Goal: Task Accomplishment & Management: Manage account settings

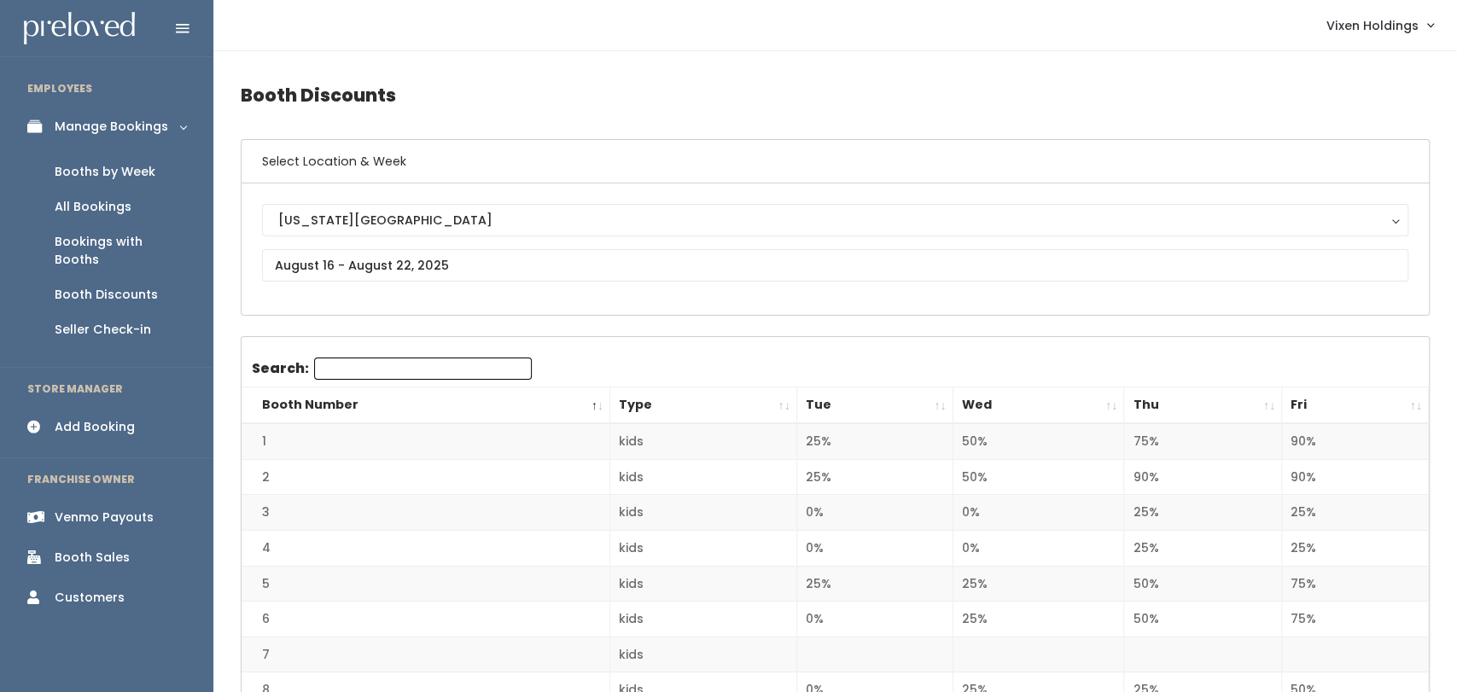
click at [150, 171] on div "Booths by Week" at bounding box center [105, 172] width 101 height 18
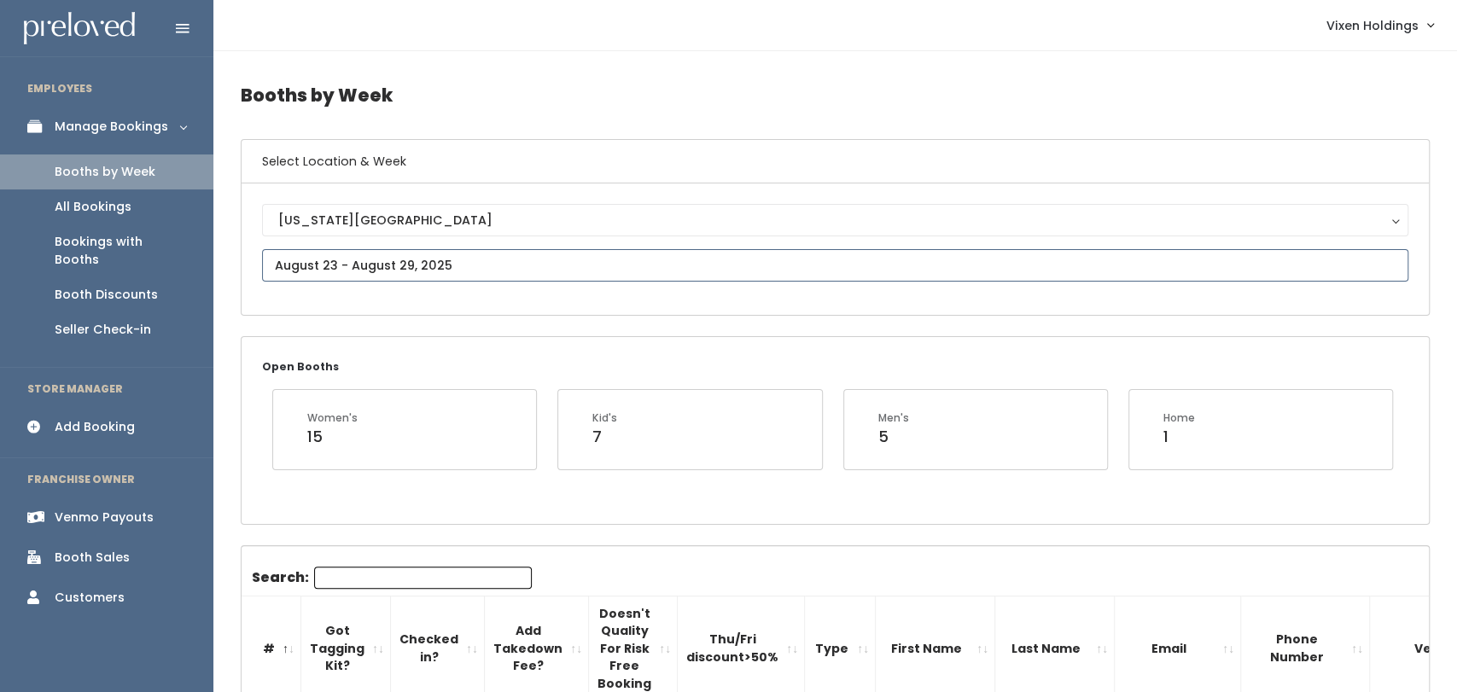
click at [387, 266] on input "text" at bounding box center [835, 265] width 1147 height 32
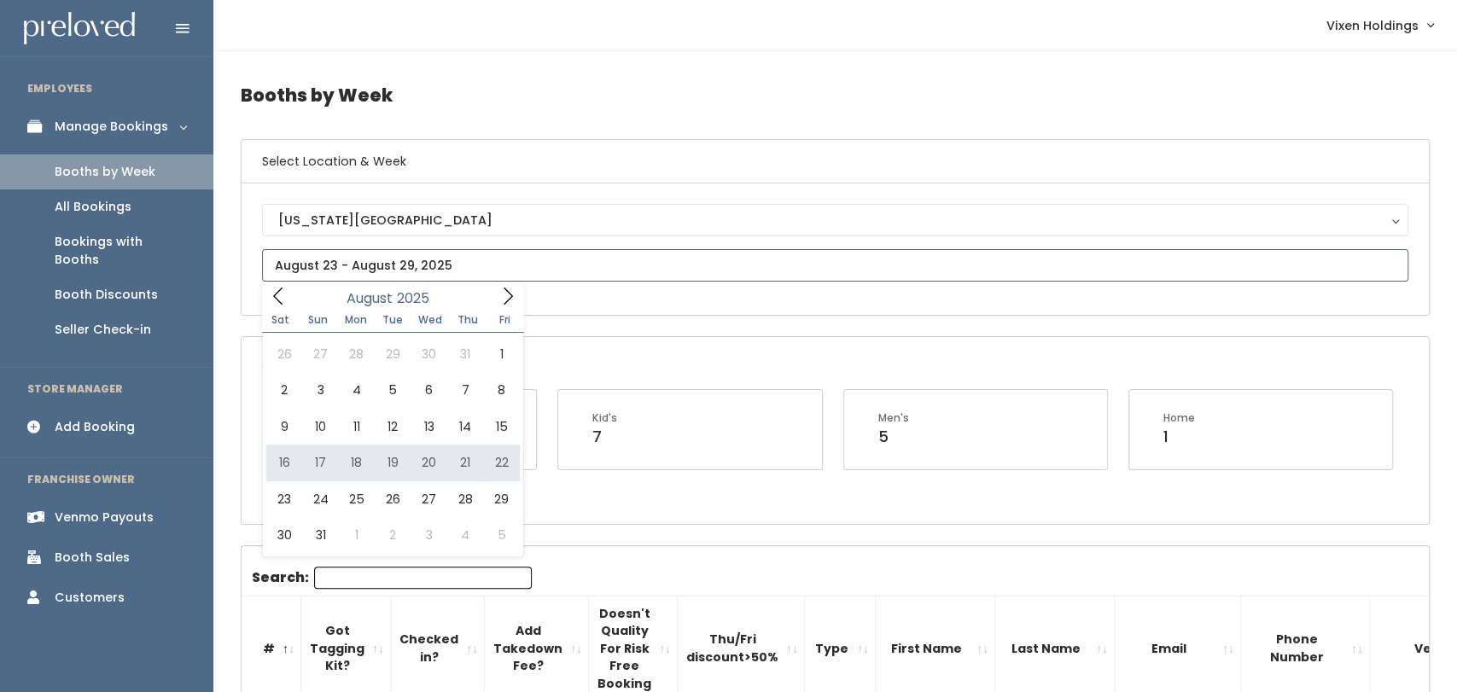
type input "August 16 to August 22"
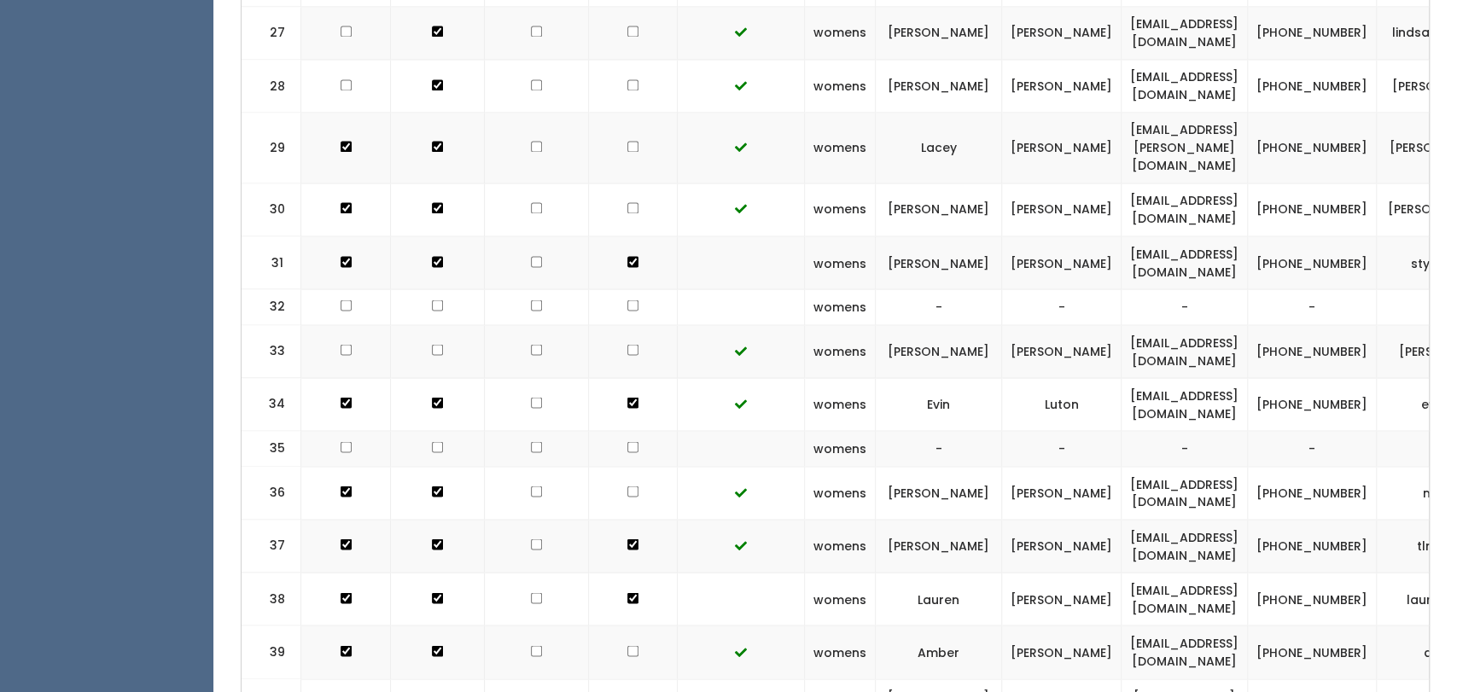
scroll to position [1919, 0]
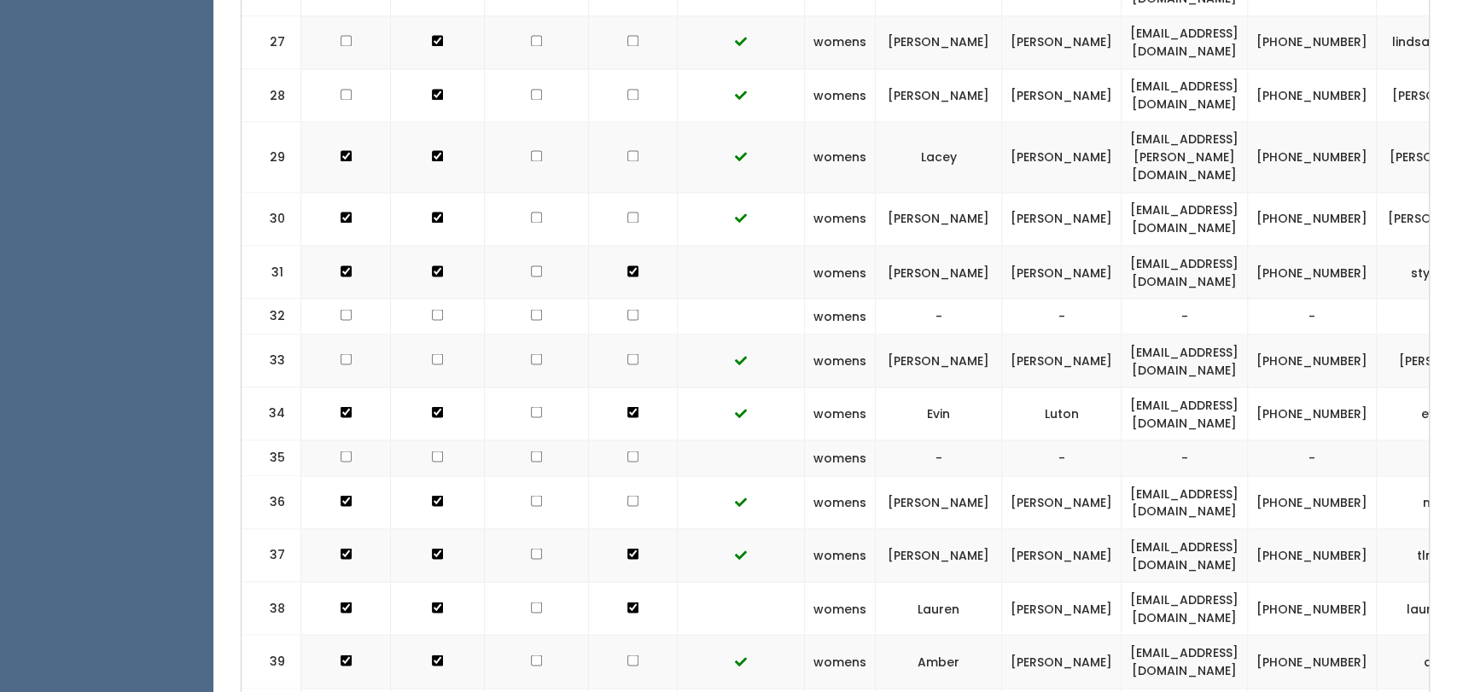
click at [570, 529] on td at bounding box center [537, 555] width 104 height 53
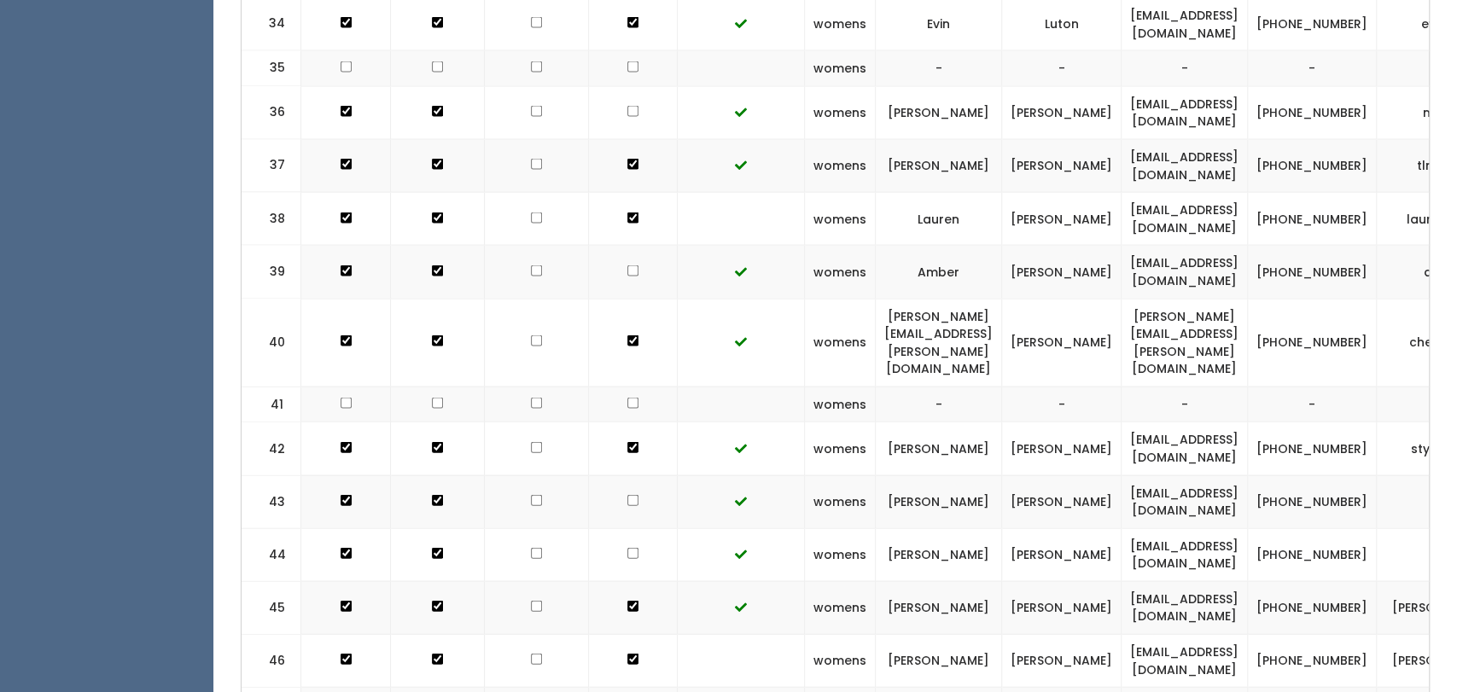
scroll to position [2525, 0]
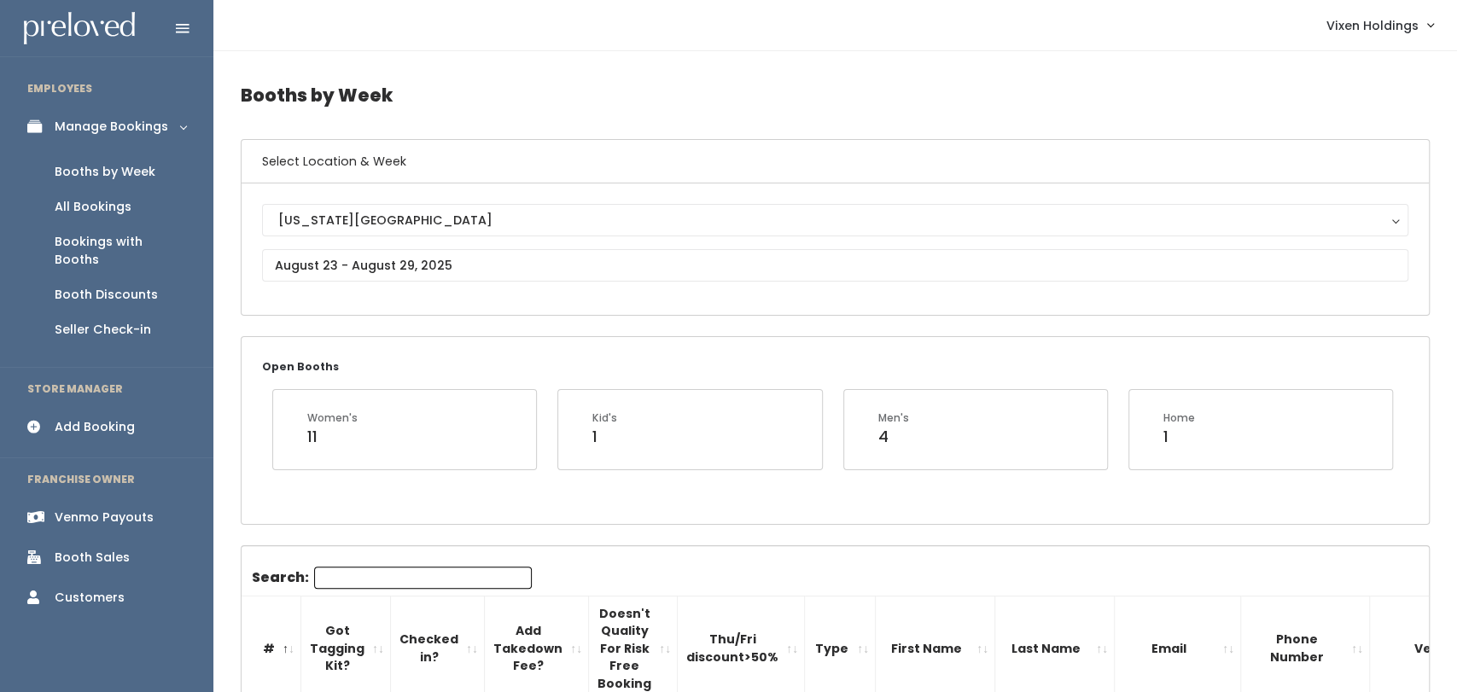
click at [72, 552] on link "Booth Sales" at bounding box center [106, 558] width 213 height 38
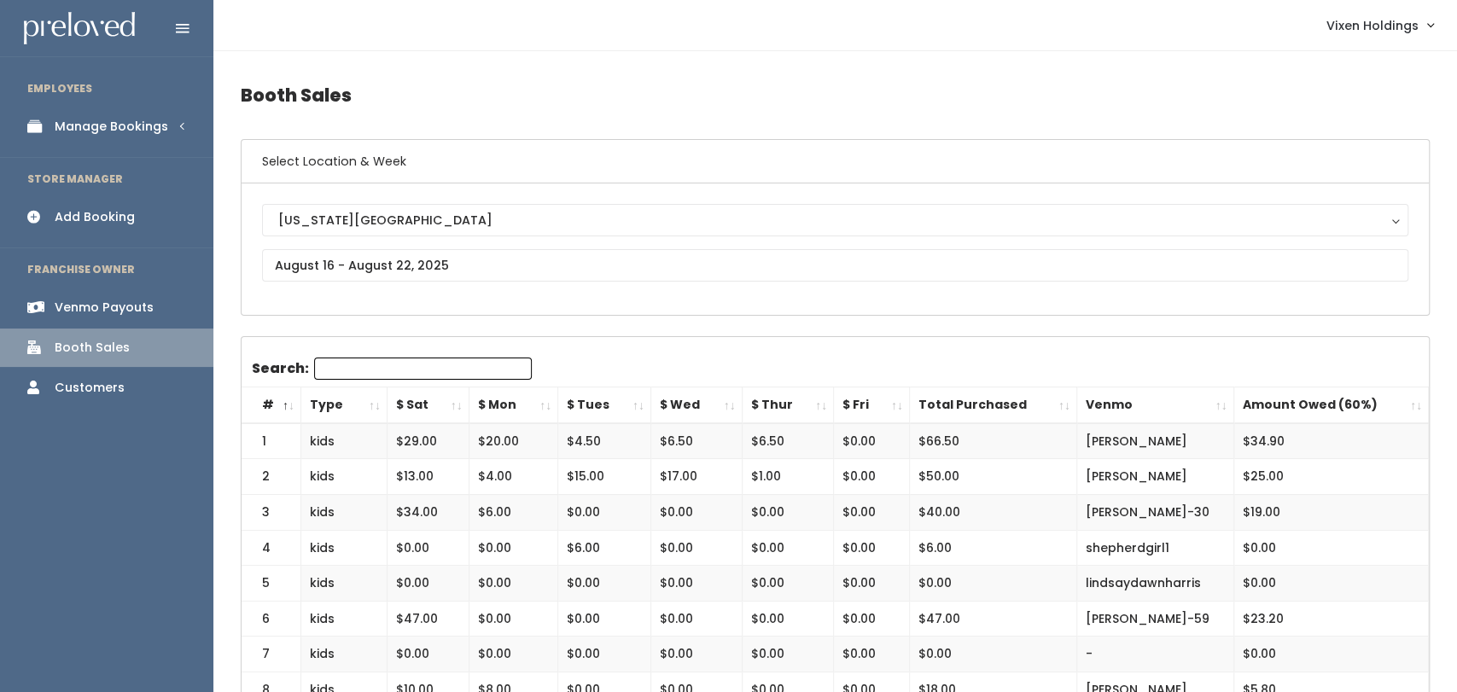
click at [143, 133] on div "Manage Bookings" at bounding box center [112, 127] width 114 height 18
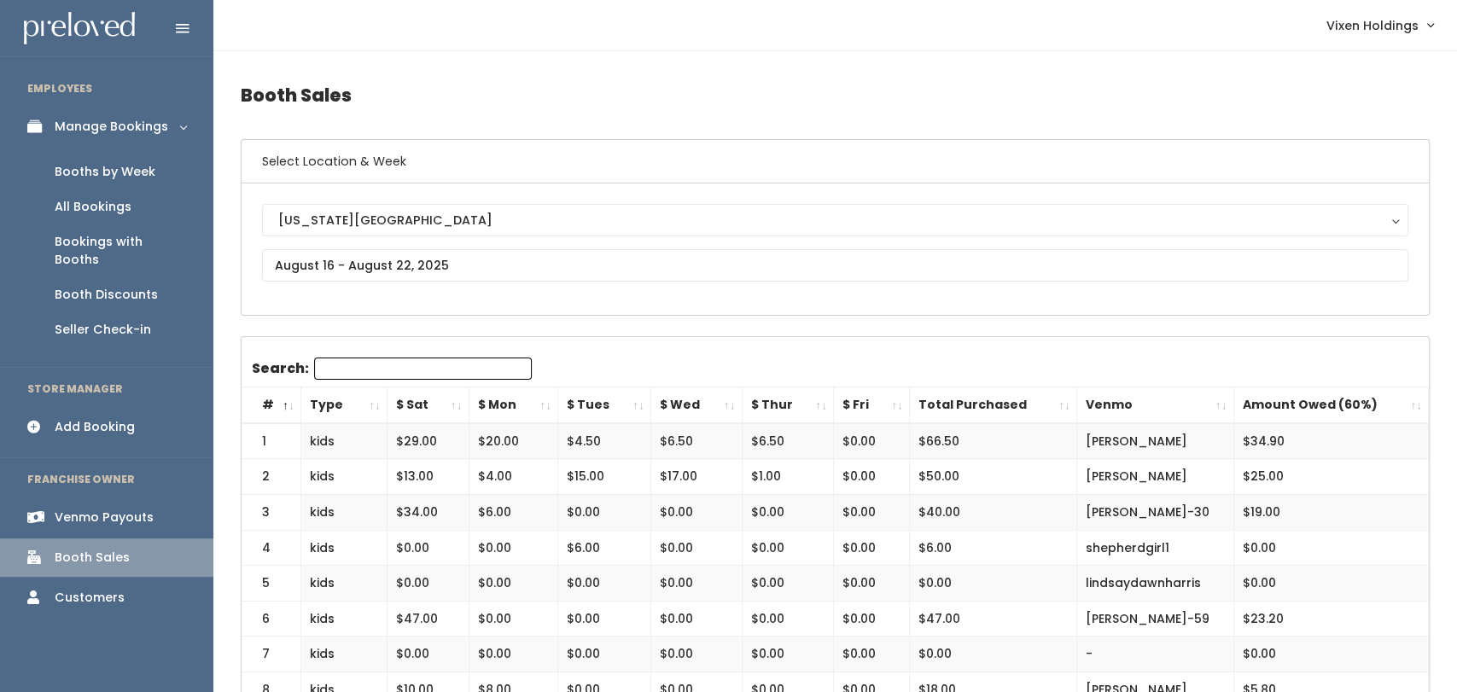
click at [144, 178] on div "Booths by Week" at bounding box center [105, 172] width 101 height 18
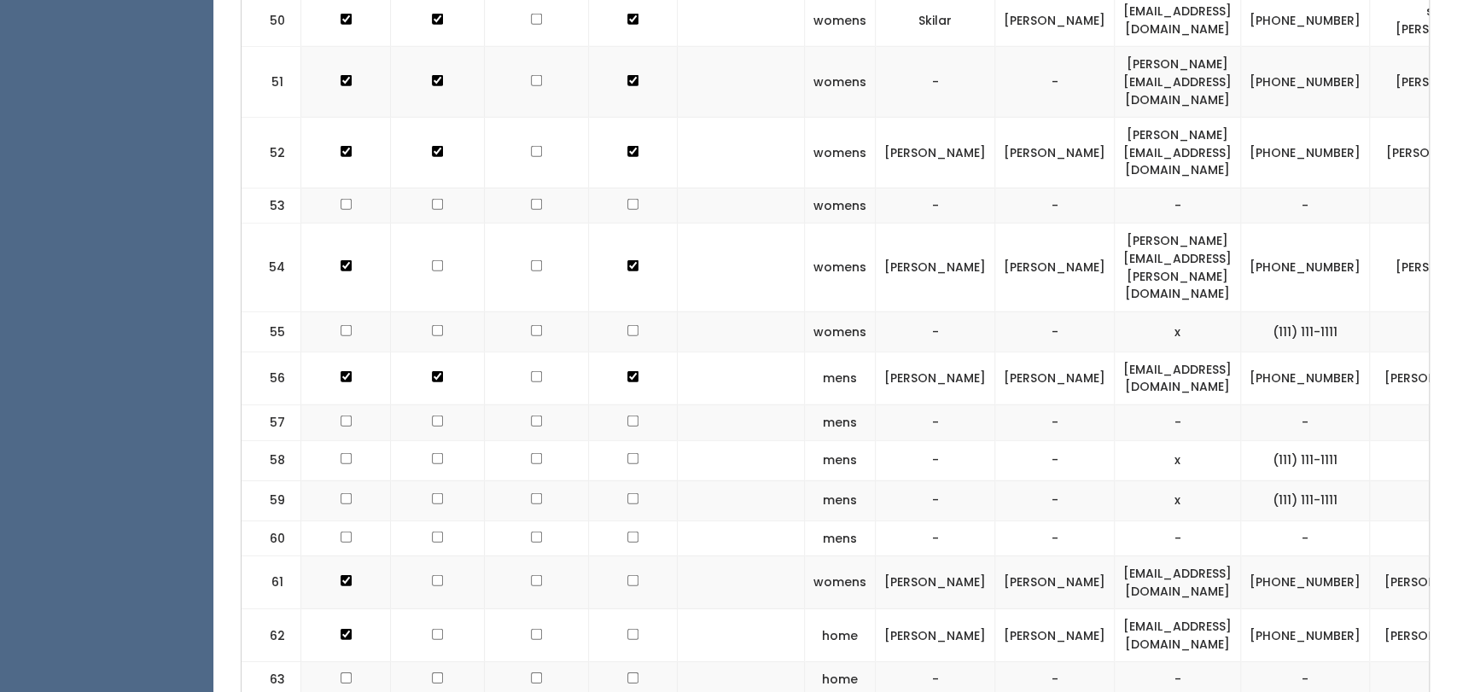
scroll to position [3154, 0]
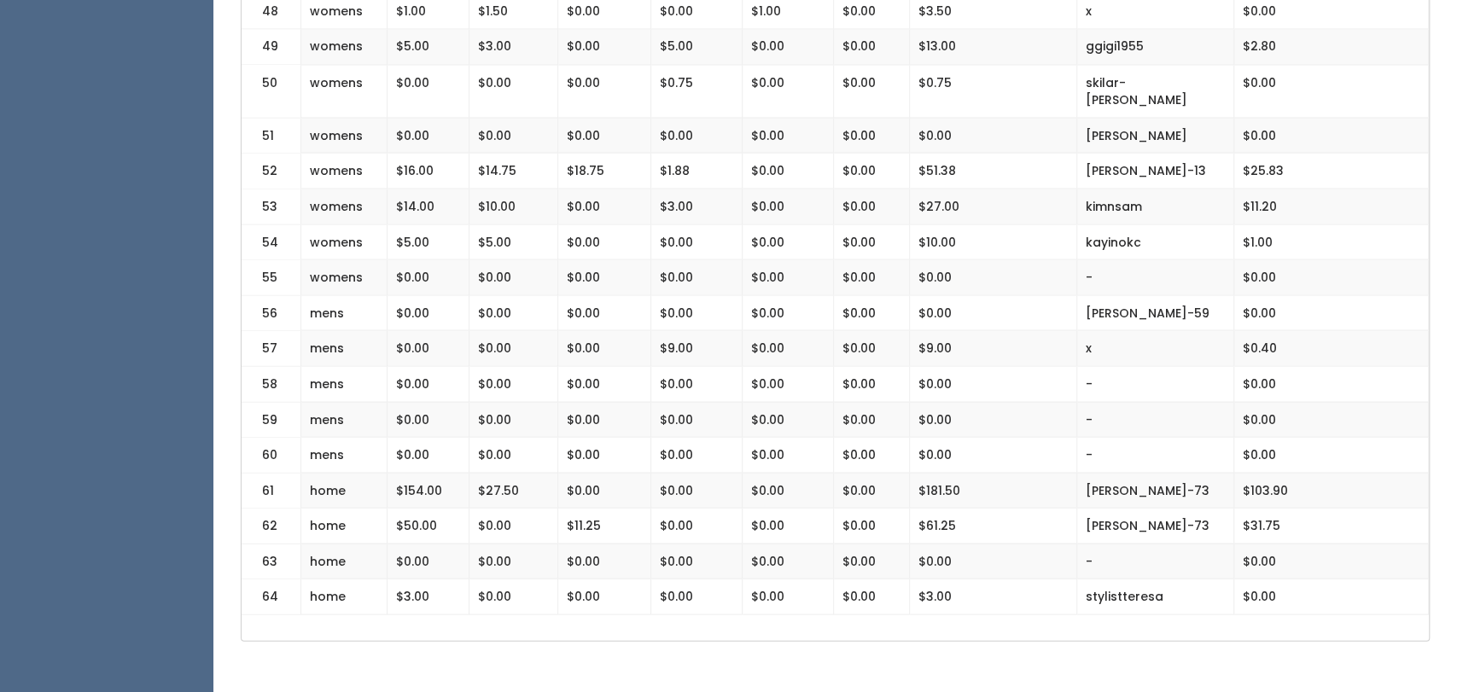
scroll to position [2123, 0]
